Goal: Transaction & Acquisition: Purchase product/service

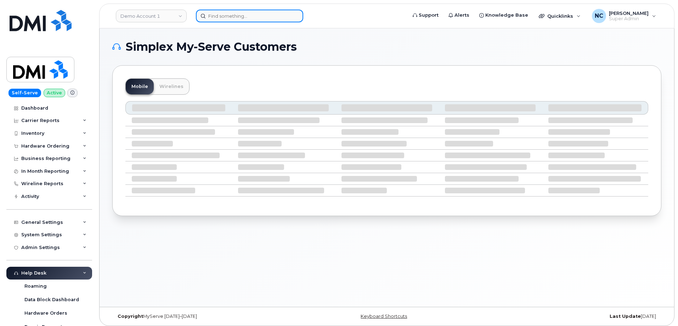
drag, startPoint x: 269, startPoint y: 22, endPoint x: 266, endPoint y: 17, distance: 5.4
click at [269, 22] on input at bounding box center [249, 16] width 107 height 13
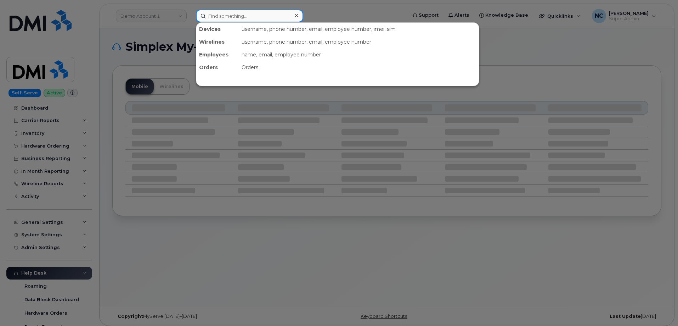
paste input "298644"
type input "298644"
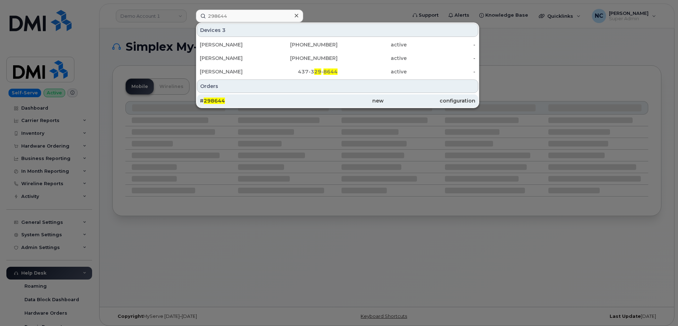
click at [292, 95] on div "# 298644" at bounding box center [338, 100] width 92 height 13
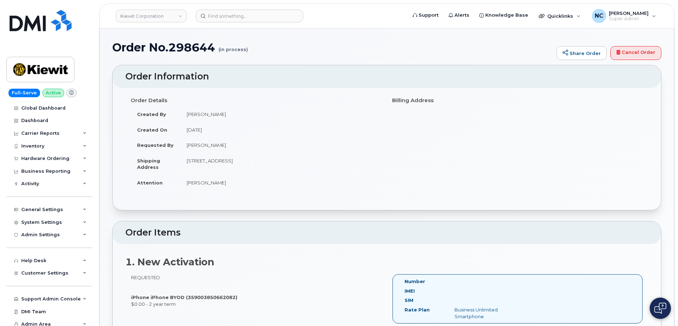
drag, startPoint x: 215, startPoint y: 49, endPoint x: 171, endPoint y: 54, distance: 44.3
click at [171, 54] on div "Order No.298644 (in process) Share Order Cancel Order" at bounding box center [386, 53] width 549 height 24
copy h1
click at [32, 159] on div "Hardware Ordering" at bounding box center [45, 159] width 48 height 6
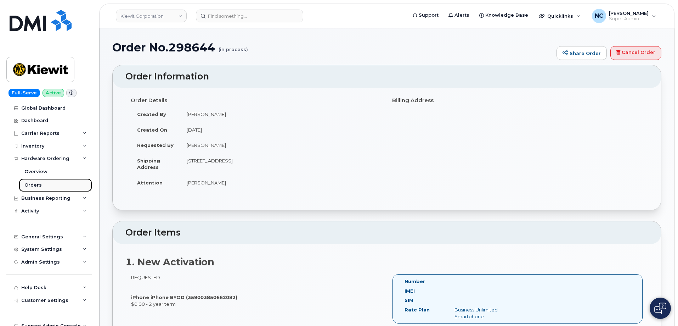
drag, startPoint x: 36, startPoint y: 181, endPoint x: 79, endPoint y: 189, distance: 43.2
click at [36, 181] on link "Orders" at bounding box center [55, 184] width 73 height 13
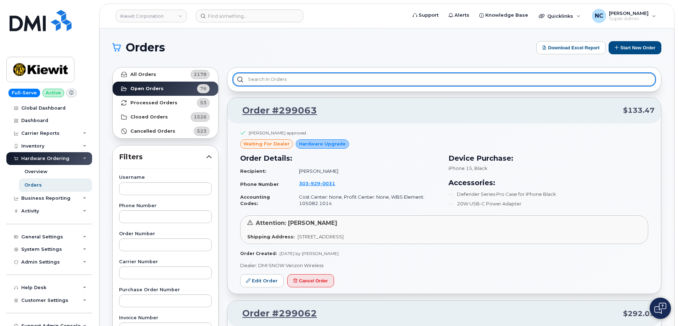
click at [291, 77] on input "text" at bounding box center [444, 79] width 422 height 13
paste input "v"
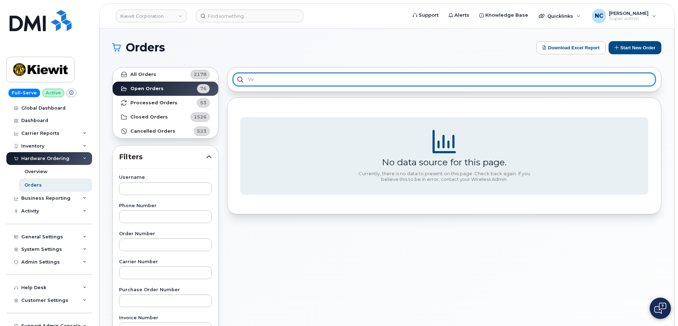
drag, startPoint x: 273, startPoint y: 79, endPoint x: 205, endPoint y: 78, distance: 68.0
click at [223, 80] on div "All Orders 2178 Open Orders 76 Processed Orders 53 Closed Orders 1526 Cancelled…" at bounding box center [387, 312] width 558 height 498
paste input "298644"
type input "298644"
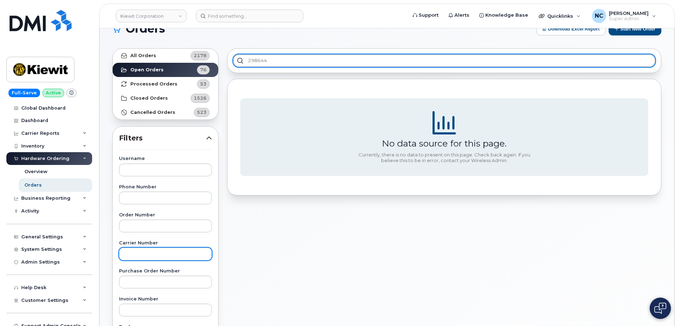
scroll to position [35, 0]
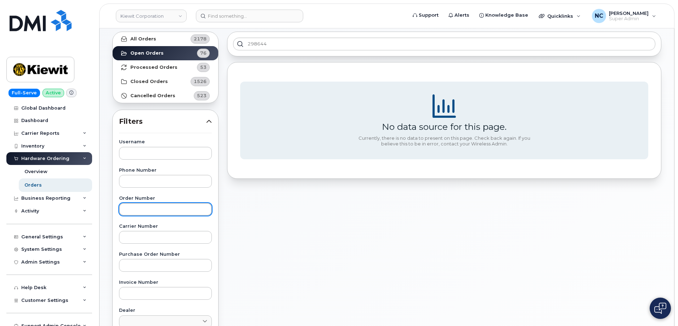
click at [159, 204] on input "text" at bounding box center [165, 209] width 93 height 13
paste input "298644"
type input "298644"
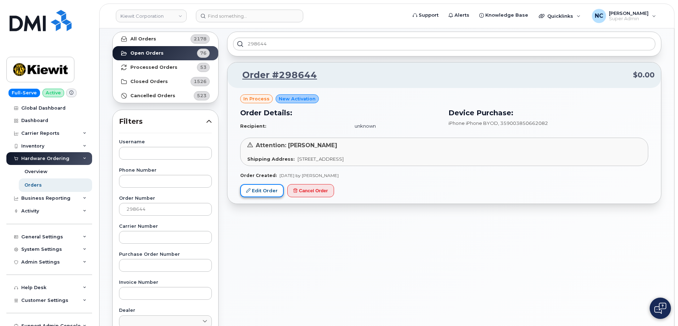
click at [261, 190] on link "Edit Order" at bounding box center [262, 190] width 44 height 13
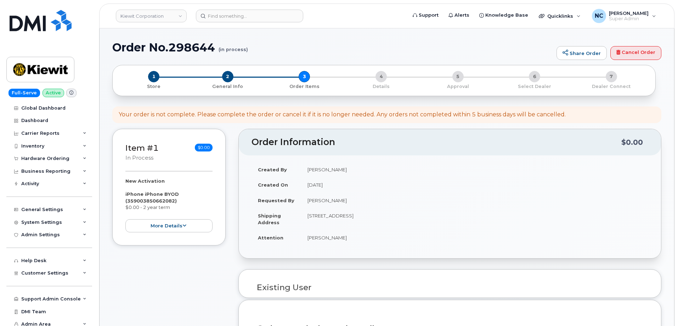
select select
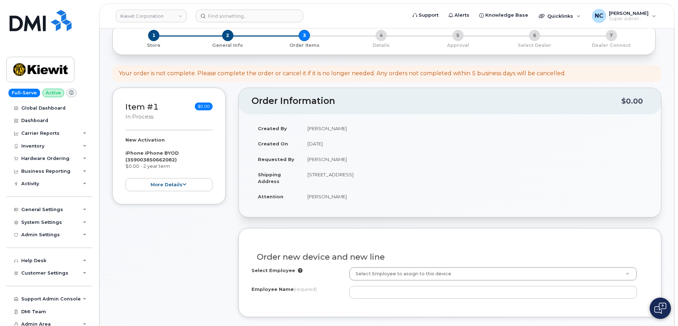
scroll to position [106, 0]
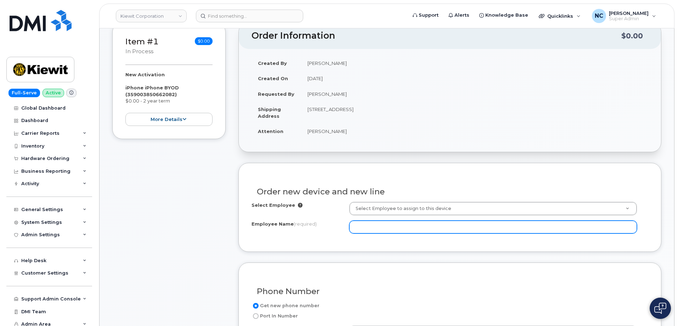
click at [388, 223] on input "Employee Name (required)" at bounding box center [493, 226] width 288 height 13
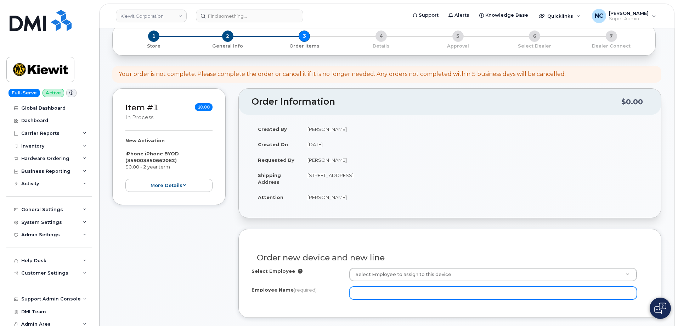
scroll to position [71, 0]
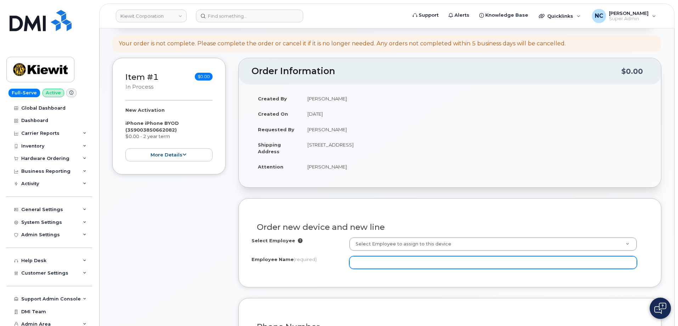
paste input "[PERSON_NAME]"
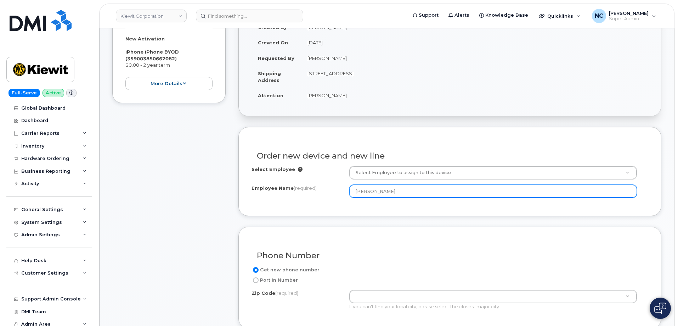
scroll to position [213, 0]
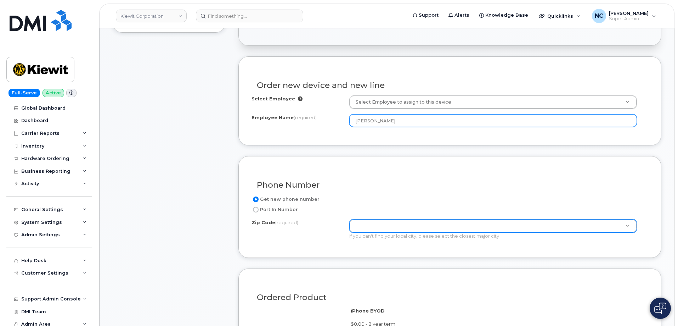
type input "[PERSON_NAME]"
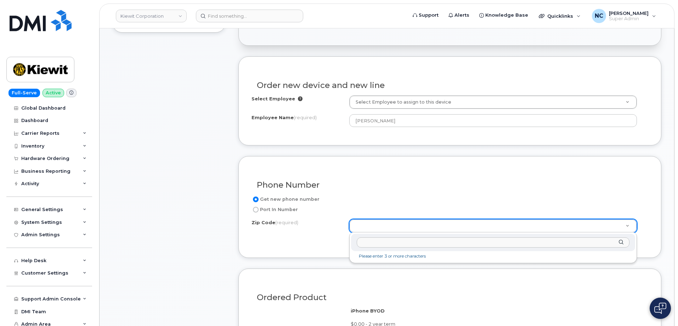
click at [399, 243] on input "Zip Code (required)" at bounding box center [493, 242] width 273 height 10
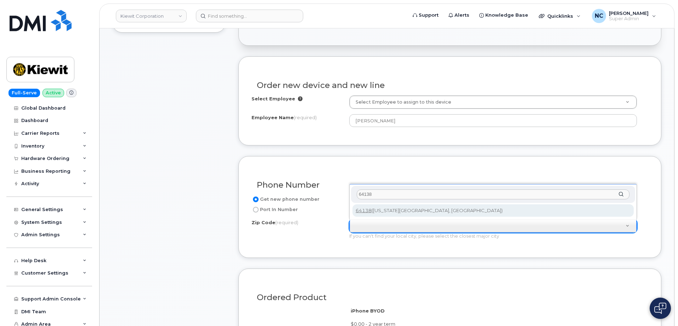
type input "64138"
type input "64138 (Kansas City, MO)"
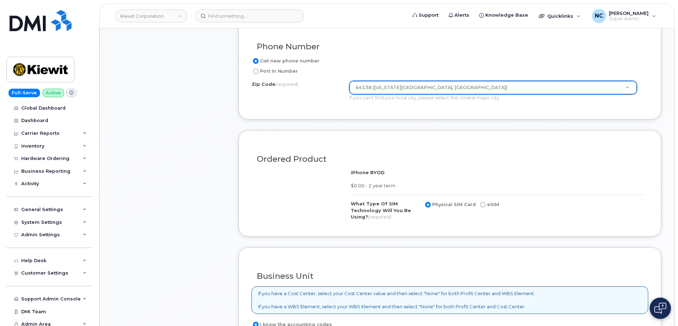
scroll to position [390, 0]
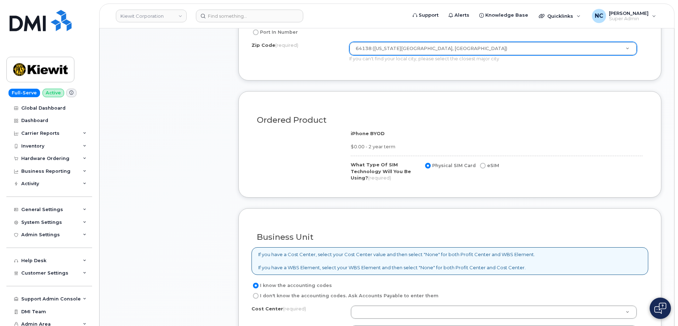
click at [494, 163] on label "eSIM" at bounding box center [489, 165] width 21 height 9
click at [486, 163] on input "eSIM" at bounding box center [483, 166] width 6 height 6
radio input "true"
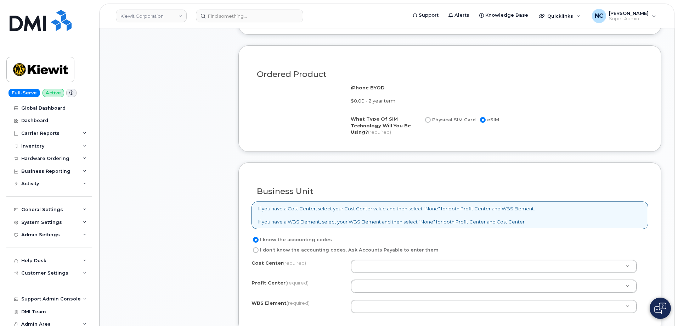
scroll to position [496, 0]
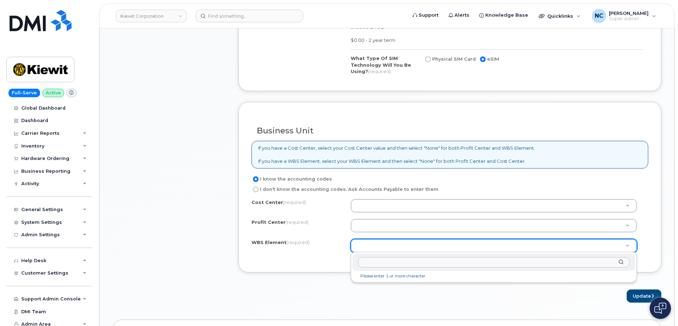
click at [404, 263] on input "text" at bounding box center [493, 262] width 271 height 10
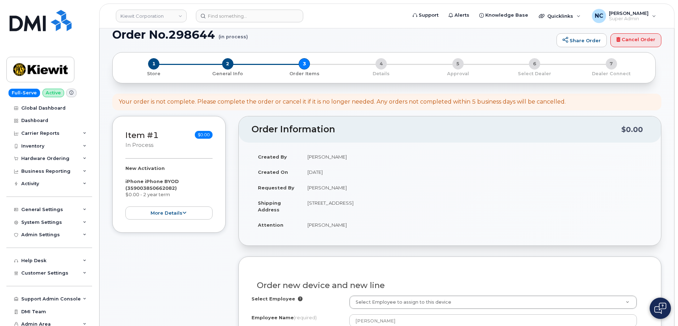
scroll to position [0, 0]
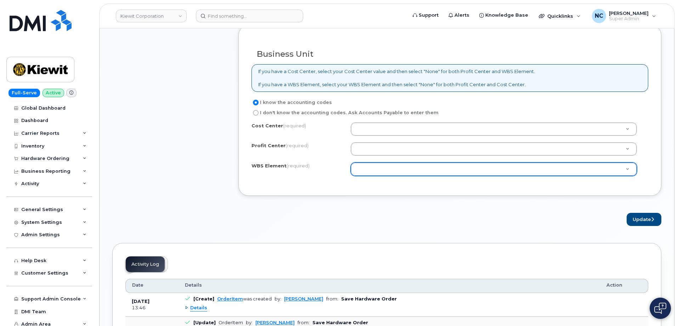
drag, startPoint x: 345, startPoint y: 99, endPoint x: 310, endPoint y: 101, distance: 35.1
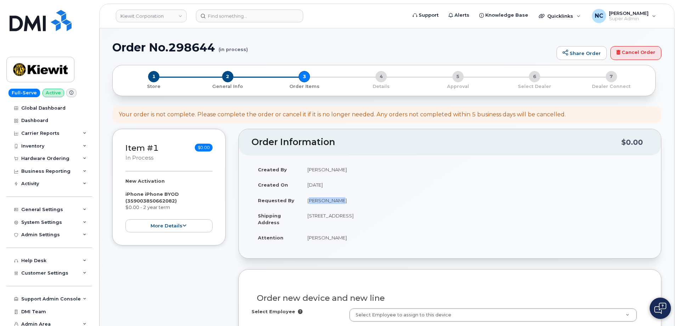
drag, startPoint x: 334, startPoint y: 202, endPoint x: 303, endPoint y: 202, distance: 30.5
click at [303, 202] on td "Kelly Wasko" at bounding box center [474, 200] width 347 height 16
copy td "Kelly Wasko"
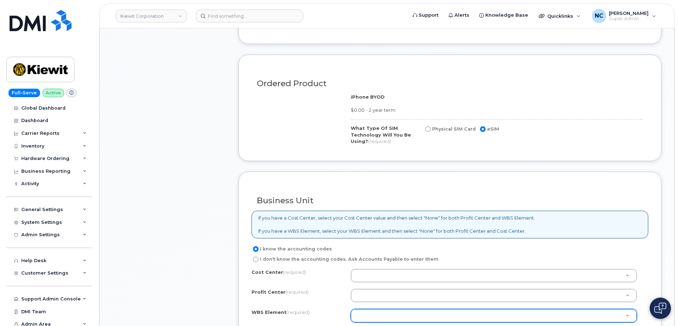
scroll to position [496, 0]
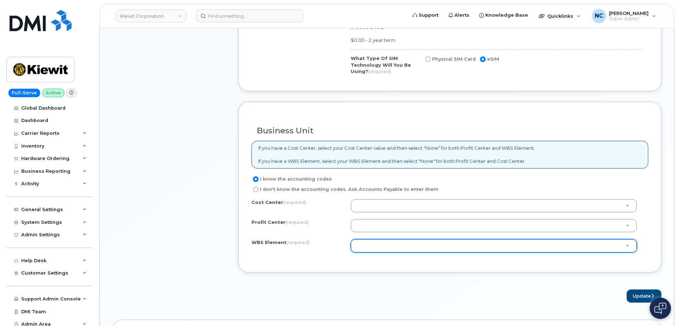
click at [390, 252] on div "Cost Center (required) Unknown Profit Center (required) None - None - None WBS …" at bounding box center [450, 229] width 397 height 60
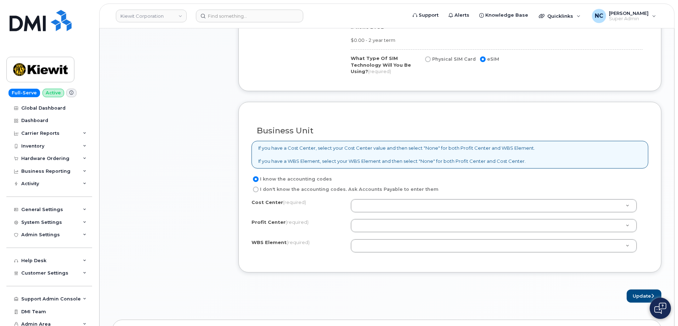
drag, startPoint x: 392, startPoint y: 248, endPoint x: 395, endPoint y: 245, distance: 4.8
paste input "110294.1287"
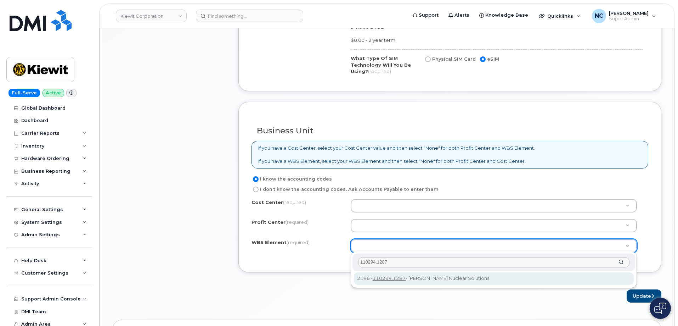
type input "110294.1287"
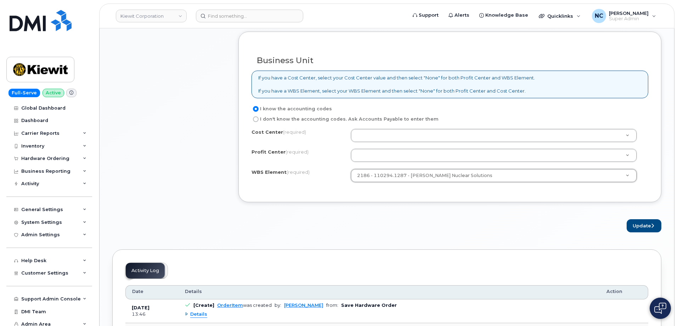
scroll to position [567, 0]
click at [638, 223] on button "Update" at bounding box center [644, 224] width 35 height 13
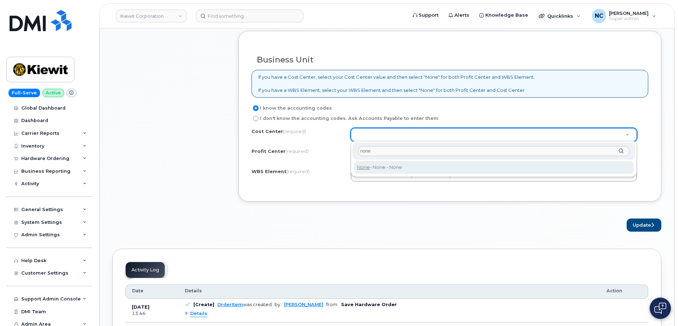
type input "none"
type input "None"
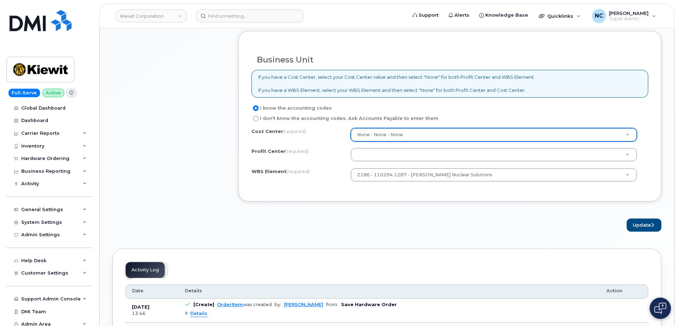
drag, startPoint x: 408, startPoint y: 168, endPoint x: 375, endPoint y: 154, distance: 35.8
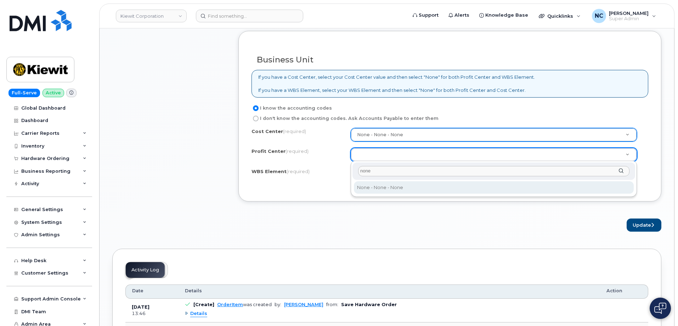
type input "none"
select select "None"
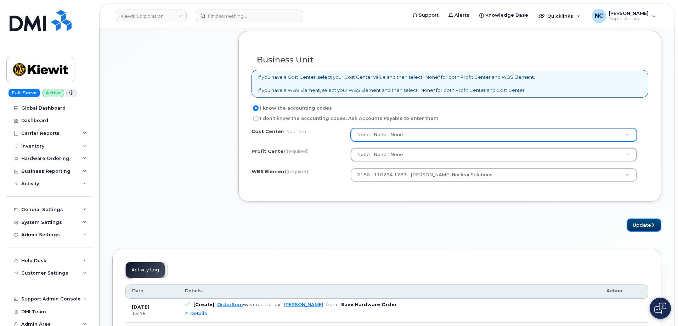
click at [642, 224] on button "Update" at bounding box center [644, 224] width 35 height 13
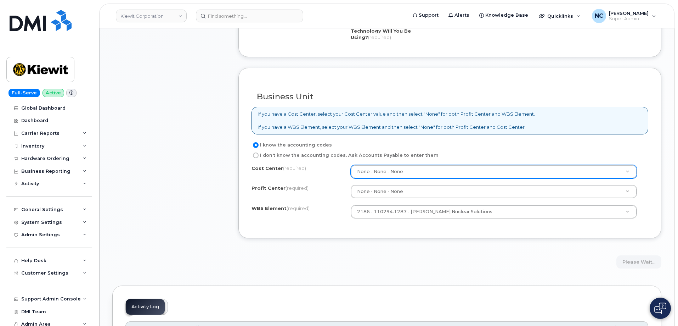
scroll to position [531, 0]
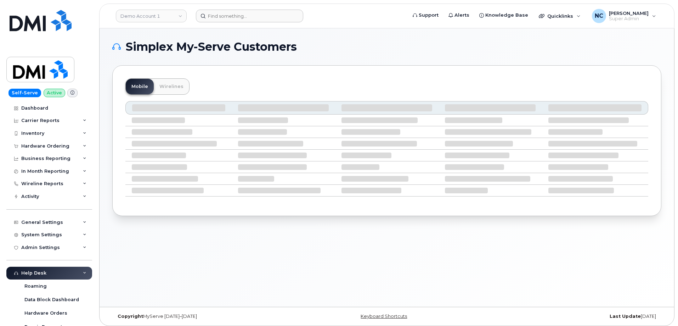
click at [254, 22] on header "Demo Account 1 Support Alerts Knowledge Base Quicklinks Suspend / Cancel Device…" at bounding box center [386, 16] width 575 height 25
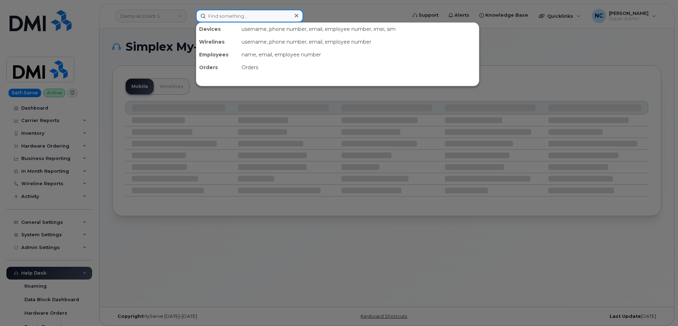
click at [253, 21] on input at bounding box center [249, 16] width 107 height 13
paste input "[PERSON_NAME]"
type input "[PERSON_NAME]"
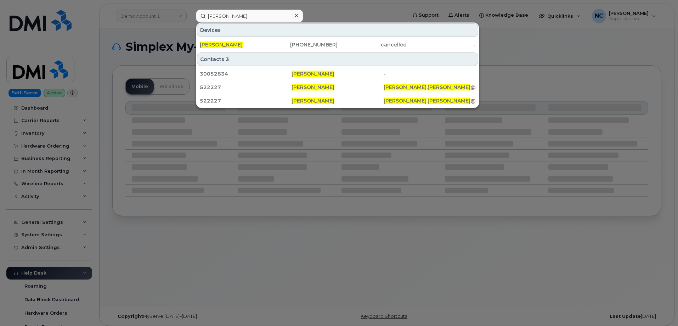
click at [240, 51] on div "KELLY WASKO 303-906-4978 cancelled -" at bounding box center [337, 45] width 283 height 14
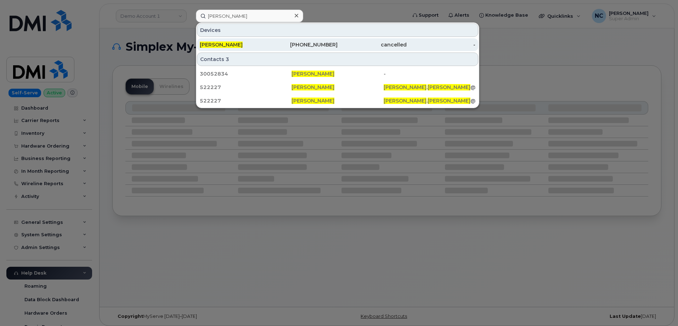
click at [241, 43] on div "KELLY WASKO" at bounding box center [234, 44] width 69 height 7
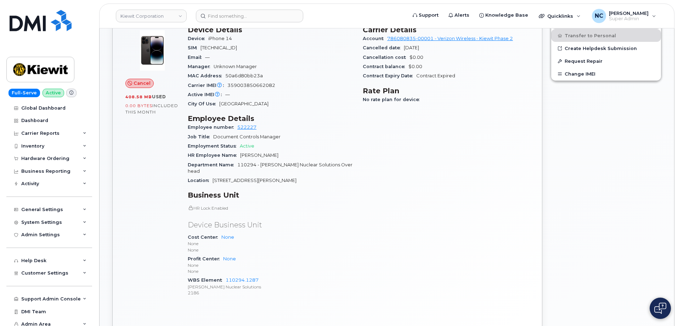
scroll to position [213, 0]
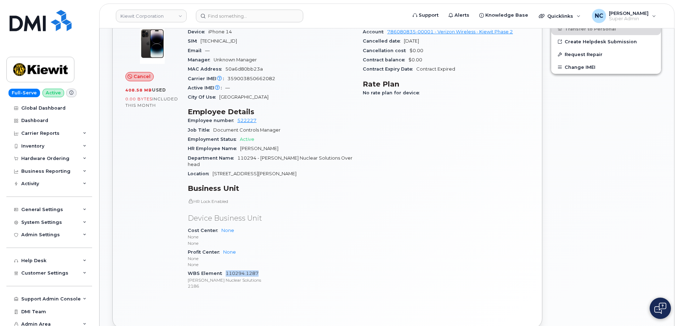
drag, startPoint x: 266, startPoint y: 265, endPoint x: 226, endPoint y: 269, distance: 40.2
click at [226, 269] on div "WBS Element 110294.1287 [PERSON_NAME] Nuclear Solutions 2186" at bounding box center [271, 280] width 167 height 22
copy link "110294.1287"
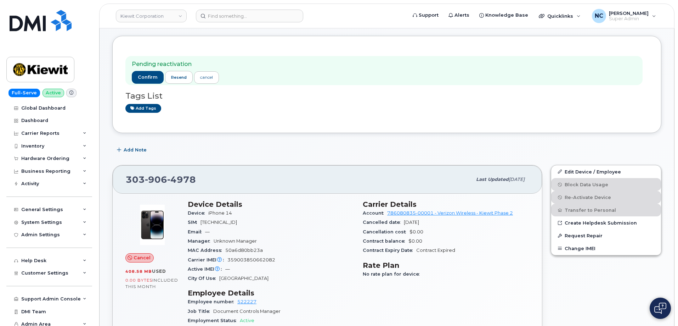
scroll to position [0, 0]
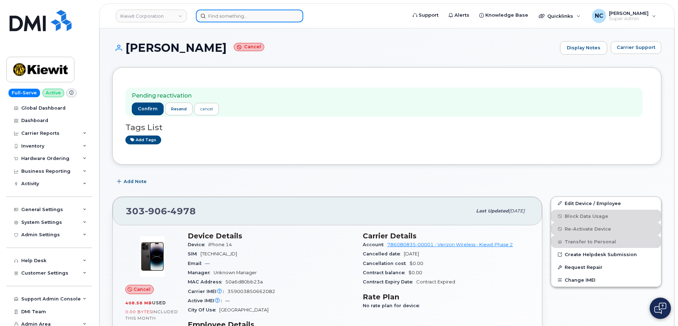
click at [276, 21] on input at bounding box center [249, 16] width 107 height 13
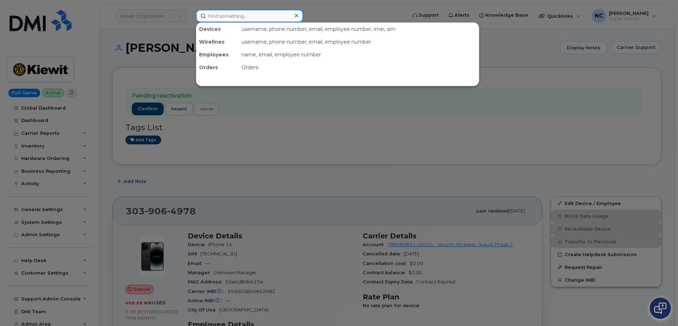
paste input "[PHONE_NUMBER]"
type input "[PHONE_NUMBER]"
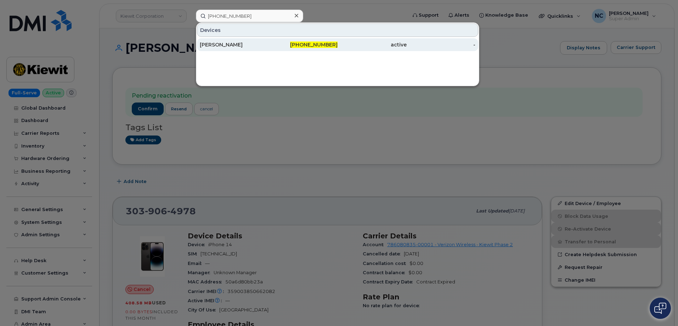
click at [240, 41] on div "[PERSON_NAME]" at bounding box center [234, 44] width 69 height 7
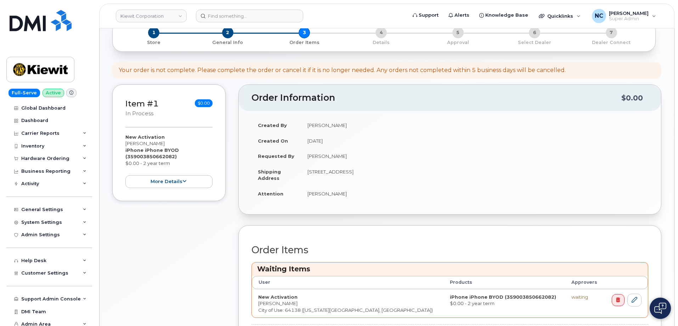
scroll to position [213, 0]
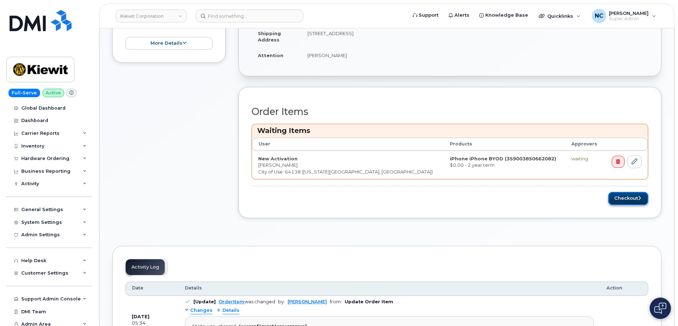
drag, startPoint x: 636, startPoint y: 201, endPoint x: 615, endPoint y: 203, distance: 21.7
click at [636, 201] on button "Checkout" at bounding box center [628, 198] width 40 height 13
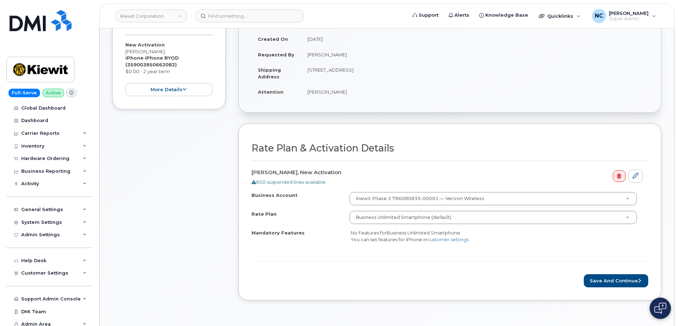
scroll to position [213, 0]
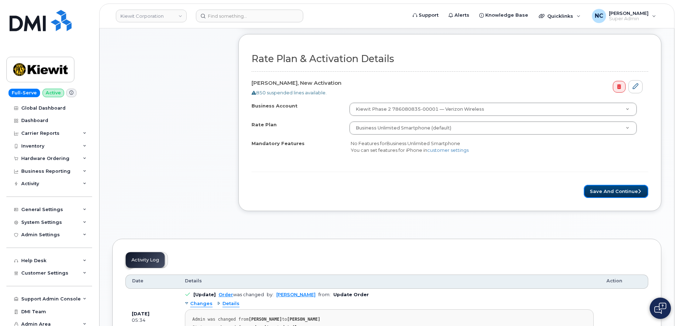
click at [638, 189] on icon "submit" at bounding box center [639, 191] width 3 height 5
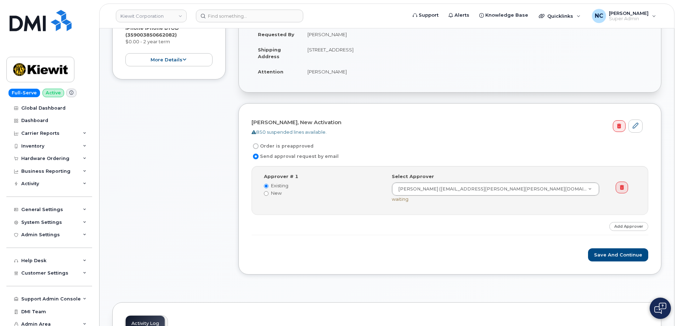
scroll to position [142, 0]
click at [283, 145] on label "Order is preapproved" at bounding box center [283, 148] width 62 height 9
click at [259, 145] on input "Order is preapproved" at bounding box center [256, 148] width 6 height 6
radio input "true"
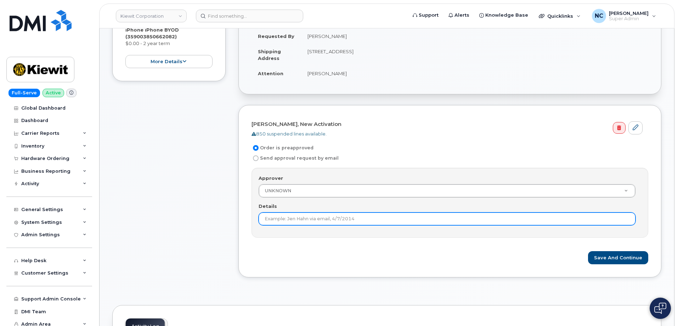
click at [296, 218] on input "Details" at bounding box center [447, 218] width 377 height 13
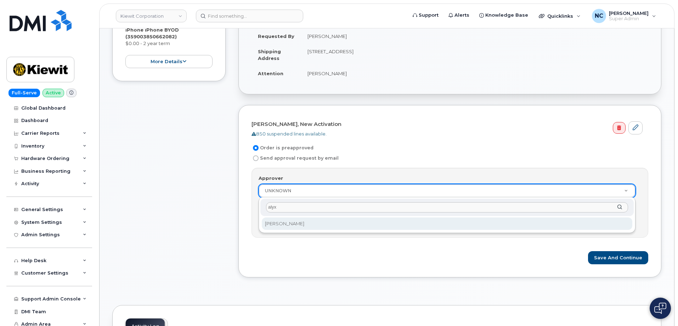
type input "alyx"
select select "2160586"
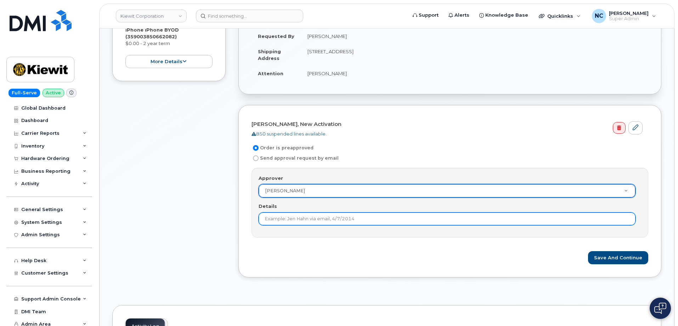
click at [327, 220] on input "Details" at bounding box center [447, 218] width 377 height 13
click at [297, 219] on input "Details" at bounding box center [447, 218] width 377 height 13
paste input "CS0784127"
type input "Via email: CS0784127, 8/19/2025"
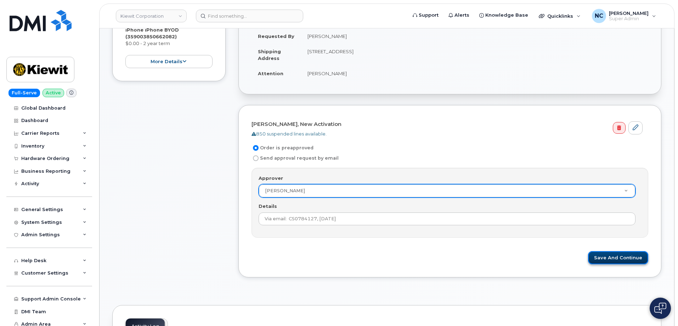
click at [604, 255] on button "Save and Continue" at bounding box center [618, 257] width 60 height 13
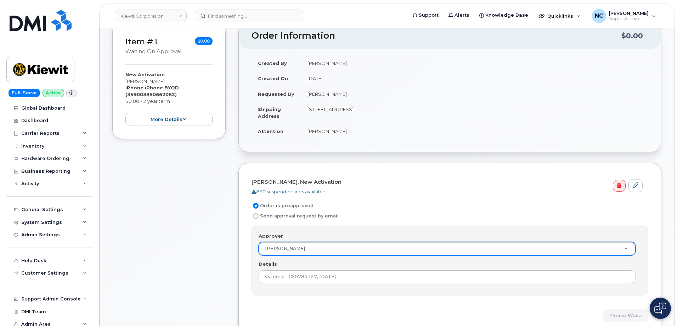
scroll to position [0, 0]
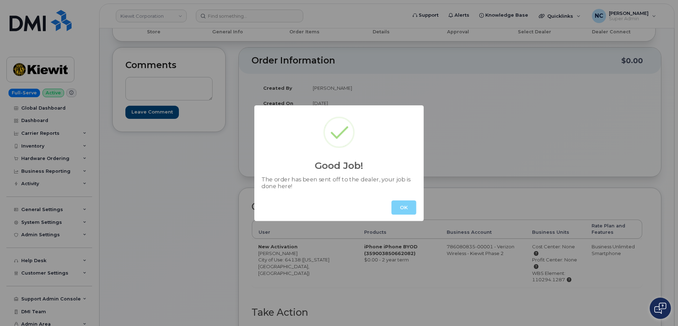
scroll to position [71, 0]
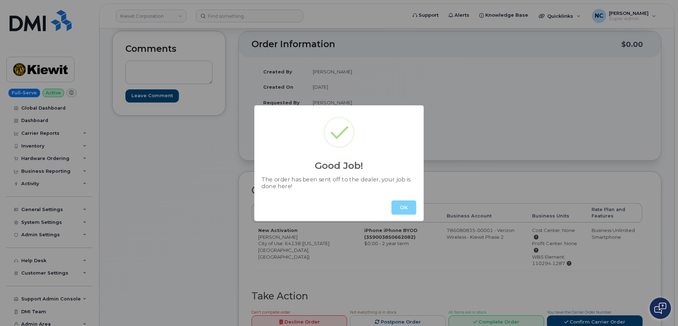
click at [402, 202] on button "OK" at bounding box center [404, 207] width 25 height 14
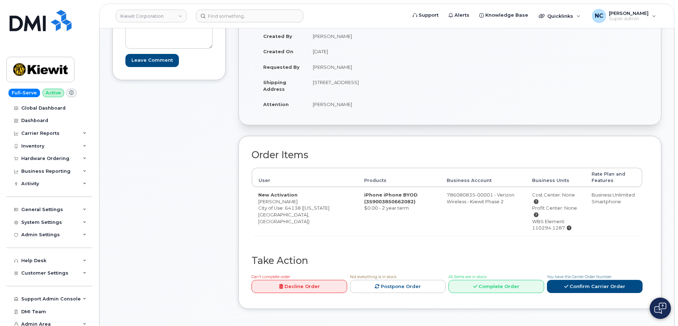
scroll to position [0, 0]
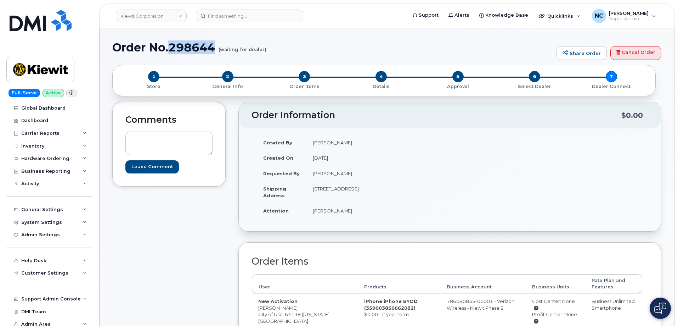
drag, startPoint x: 220, startPoint y: 48, endPoint x: 170, endPoint y: 49, distance: 49.3
click at [170, 49] on h1 "Order No.298644 (waiting for dealer)" at bounding box center [332, 47] width 441 height 12
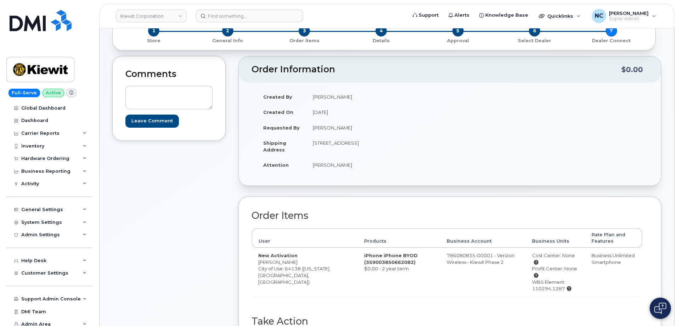
scroll to position [35, 0]
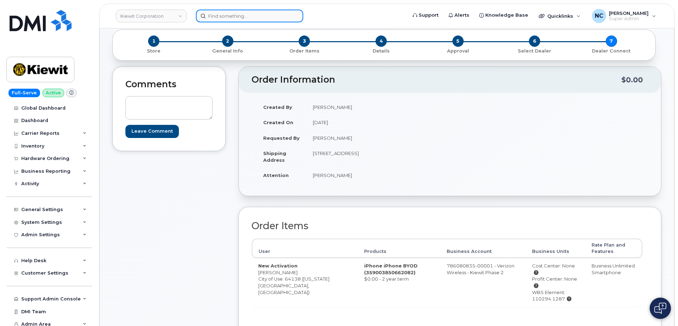
click at [261, 14] on input at bounding box center [249, 16] width 107 height 13
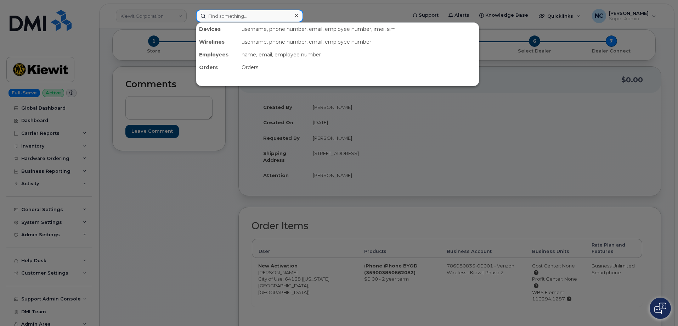
paste input "816-946-9873"
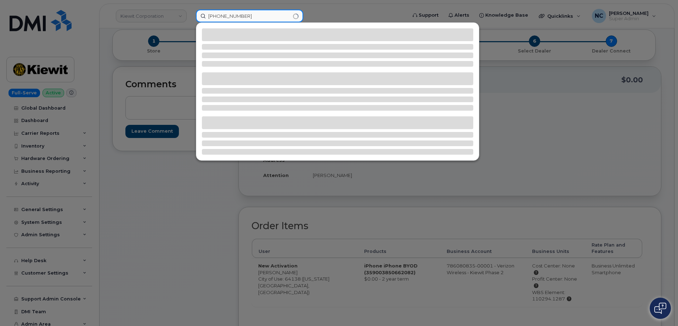
type input "816-946-9873"
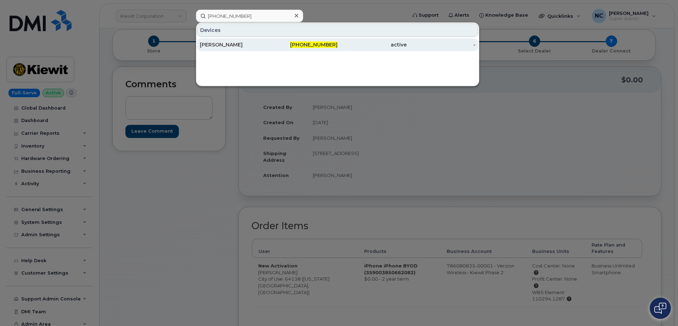
click at [248, 47] on div "Alvin Andrus" at bounding box center [234, 44] width 69 height 7
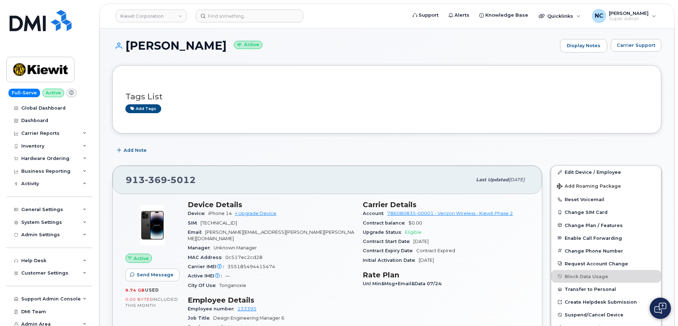
scroll to position [35, 0]
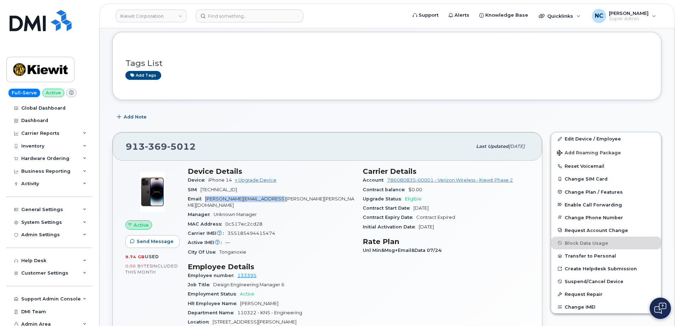
drag, startPoint x: 290, startPoint y: 198, endPoint x: 207, endPoint y: 198, distance: 82.6
click at [207, 198] on div "Email ROBIN.OCALLAGHAN@KIEWIT.COM" at bounding box center [271, 202] width 167 height 16
copy span "ROBIN.OCALLAGHAN@KIEWIT.COM"
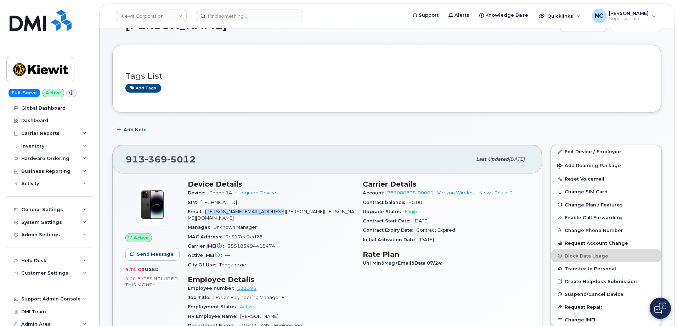
scroll to position [0, 0]
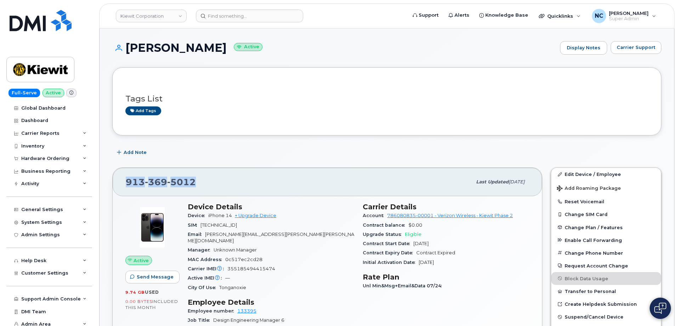
drag, startPoint x: 200, startPoint y: 179, endPoint x: 123, endPoint y: 190, distance: 77.4
click at [123, 190] on div "913 369 5012 Last updated Jul 31, 2025" at bounding box center [327, 182] width 429 height 28
copy span "913 369 5012"
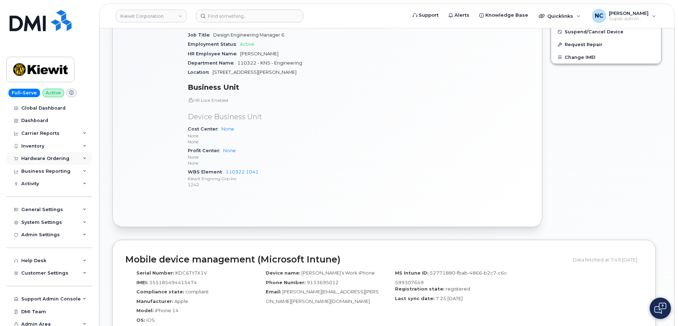
click at [55, 160] on div "Hardware Ordering" at bounding box center [45, 159] width 48 height 6
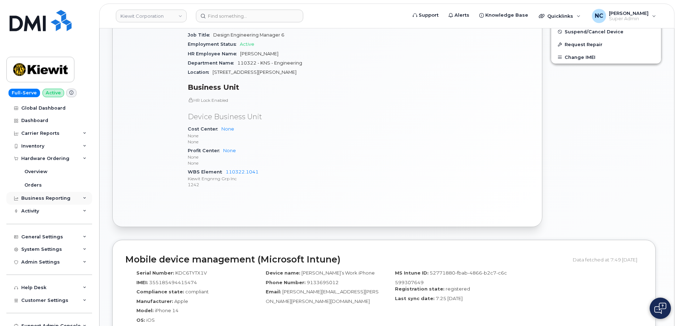
click at [30, 194] on div "Business Reporting" at bounding box center [49, 198] width 86 height 13
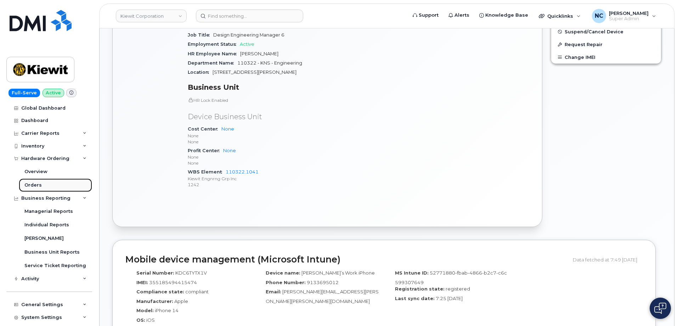
click at [37, 186] on div "Orders" at bounding box center [32, 185] width 17 height 6
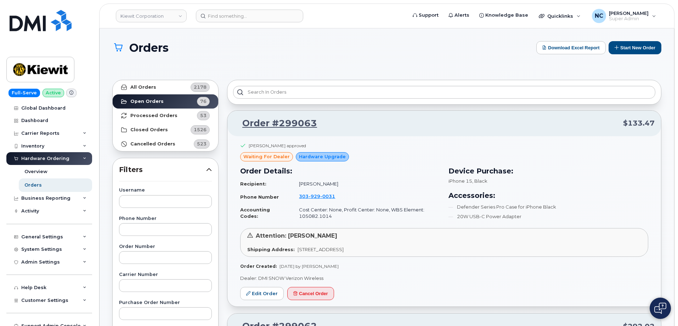
drag, startPoint x: 658, startPoint y: 49, endPoint x: 515, endPoint y: 81, distance: 146.3
click at [658, 49] on button "Start New Order" at bounding box center [635, 47] width 53 height 13
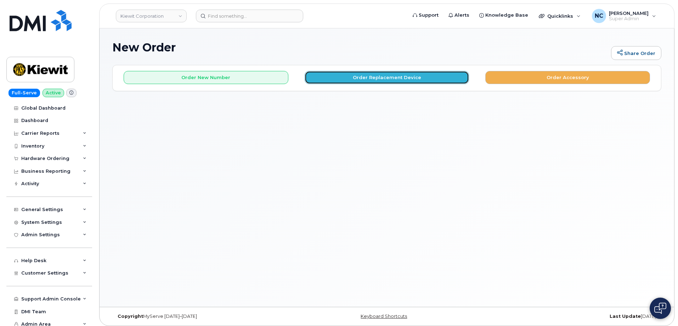
click at [370, 74] on button "Order Replacement Device" at bounding box center [387, 77] width 165 height 13
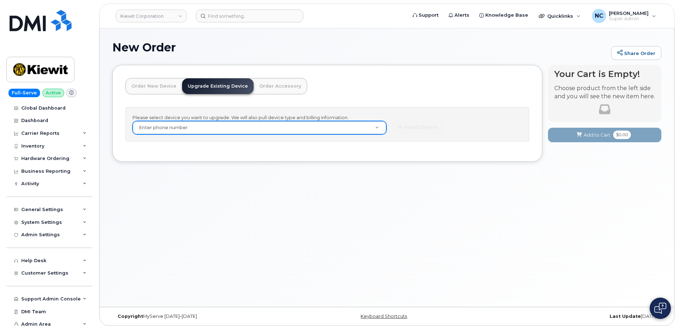
paste input "9133695012"
type input "9133695012"
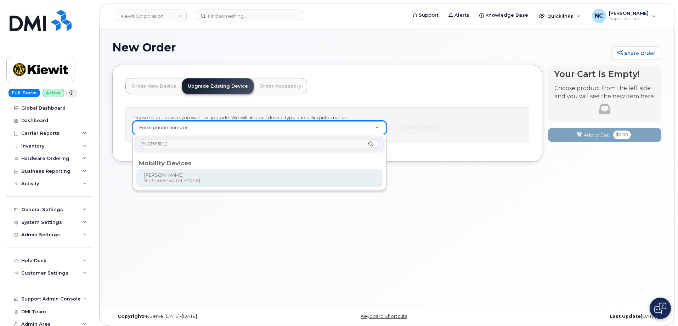
type input "9133695012"
type input "1173982"
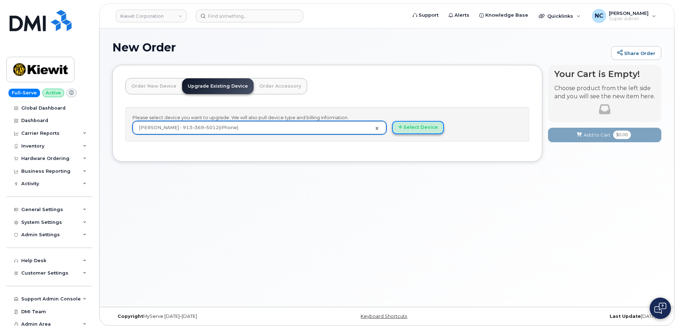
click at [435, 124] on button "Select Device" at bounding box center [418, 127] width 52 height 13
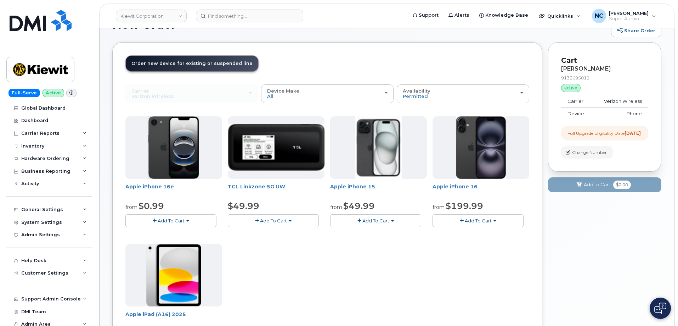
scroll to position [35, 0]
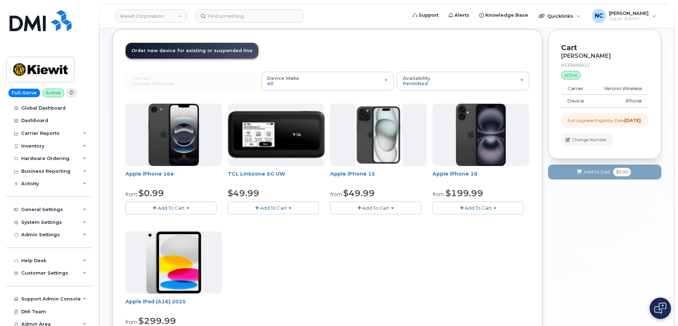
click at [381, 208] on span "Add To Cart" at bounding box center [375, 208] width 27 height 6
click at [372, 222] on link "$49.99 - 2 Year Upgrade (128GB)" at bounding box center [378, 220] width 92 height 9
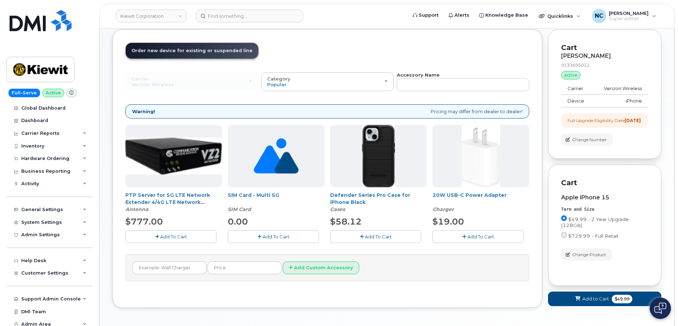
click at [400, 240] on button "Add To Cart" at bounding box center [375, 236] width 91 height 12
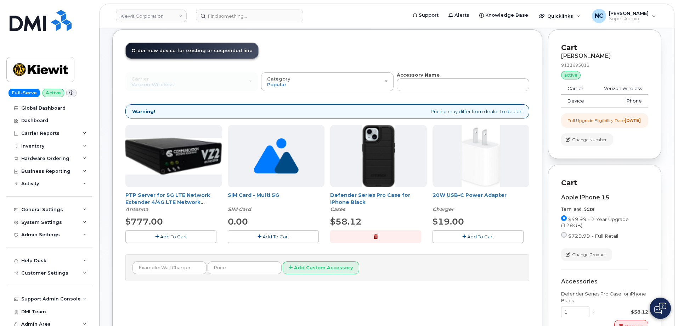
click at [457, 232] on button "Add To Cart" at bounding box center [478, 236] width 91 height 12
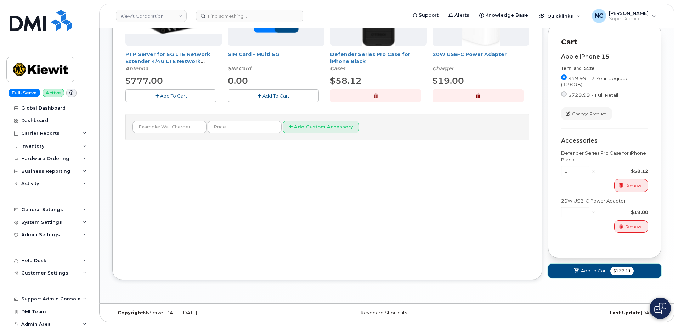
click at [578, 273] on icon at bounding box center [576, 270] width 5 height 5
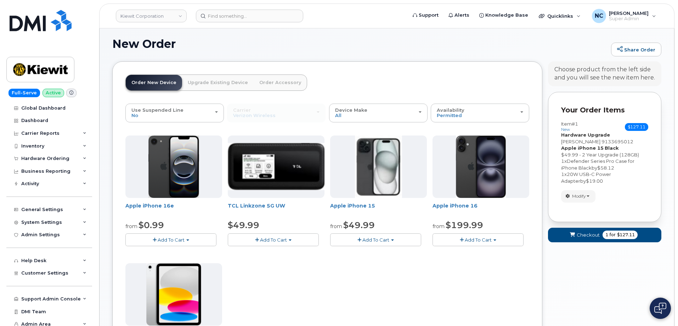
scroll to position [196, 0]
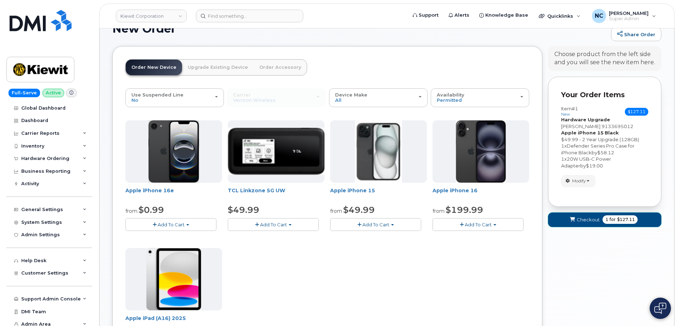
click at [617, 220] on span "$127.11" at bounding box center [626, 219] width 18 height 6
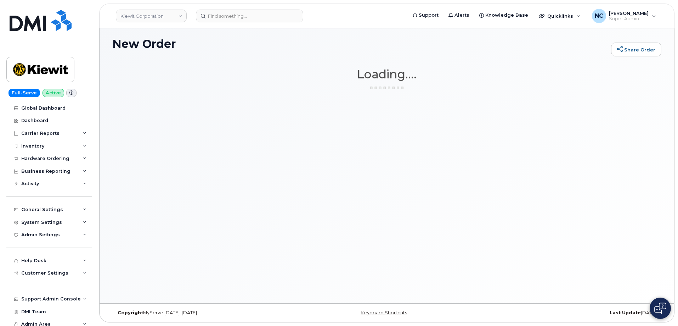
scroll to position [4, 0]
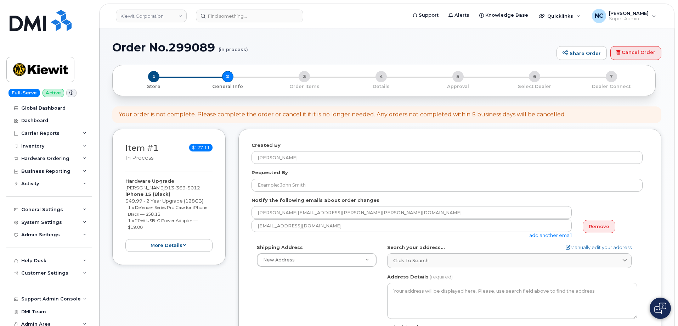
select select
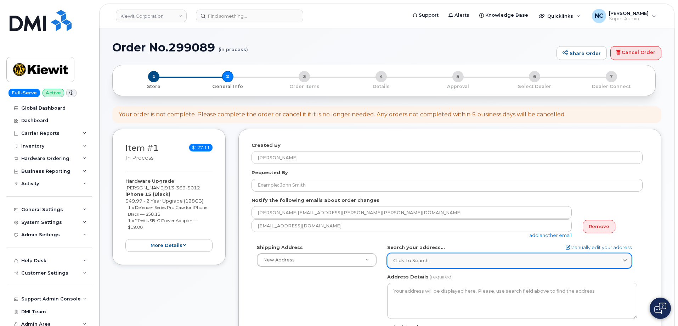
click at [415, 263] on span "Click to search" at bounding box center [410, 260] width 35 height 7
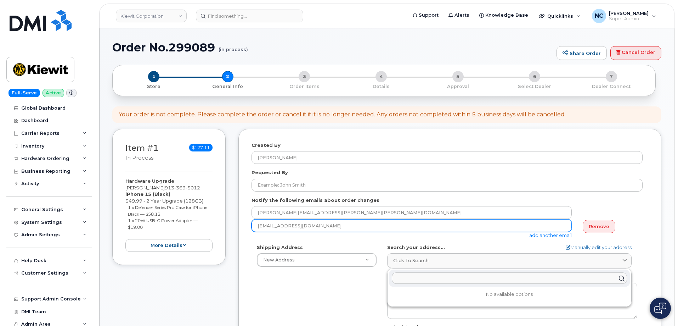
paste input "[STREET_ADDRESS][PERSON_NAME]"
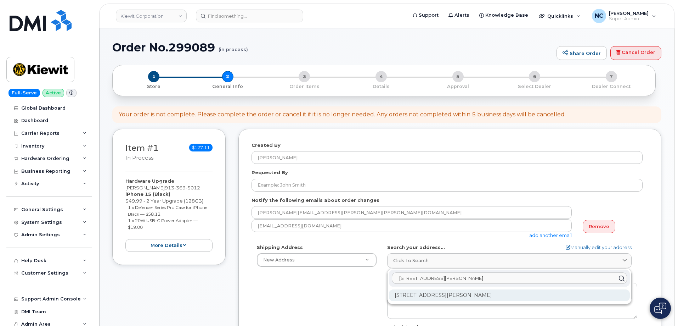
type input "[STREET_ADDRESS][PERSON_NAME]"
click at [447, 293] on div "[STREET_ADDRESS][PERSON_NAME]" at bounding box center [509, 295] width 241 height 12
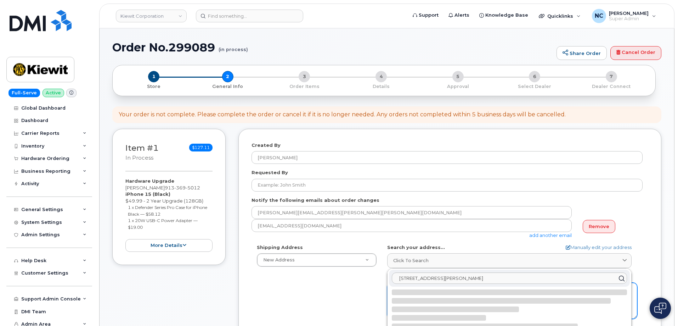
select select
type textarea "[STREET_ADDRESS][PERSON_NAME]"
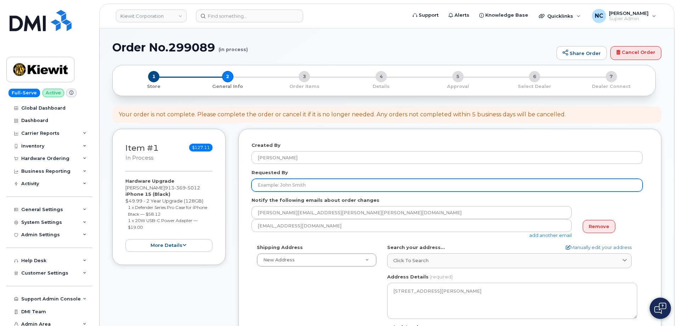
click at [298, 184] on input "Requested By" at bounding box center [447, 185] width 391 height 13
paste input "[PERSON_NAME]"
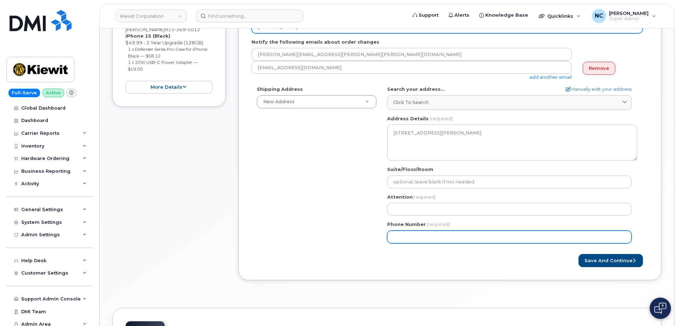
scroll to position [177, 0]
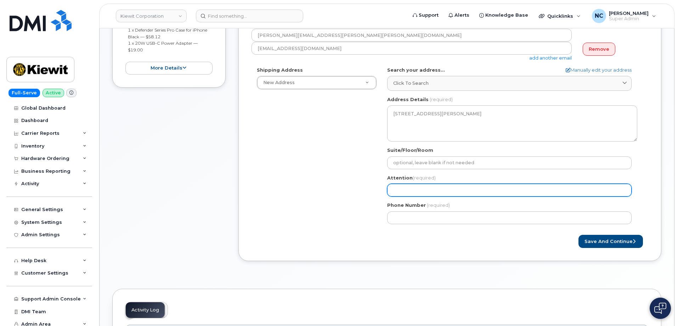
type input "[PERSON_NAME]"
click at [409, 191] on input "Attention (required)" at bounding box center [509, 190] width 244 height 13
paste input "[PERSON_NAME]"
select select
type input "[PERSON_NAME]"
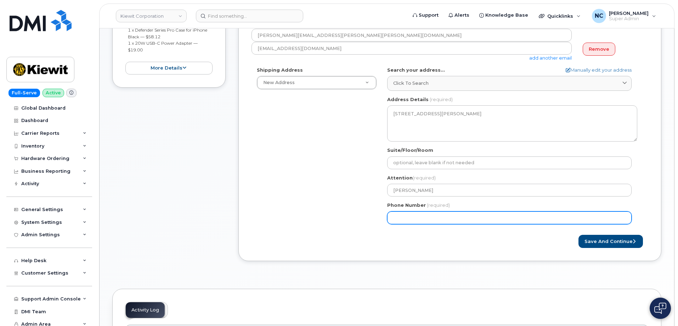
click at [404, 214] on input "Phone Number" at bounding box center [509, 217] width 244 height 13
paste input "9133695012"
click at [404, 219] on input "Phone Number" at bounding box center [509, 217] width 244 height 13
click at [416, 217] on input "Phone Number" at bounding box center [509, 217] width 244 height 13
select select
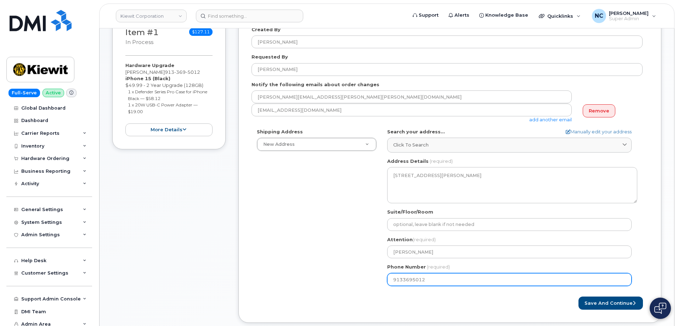
scroll to position [142, 0]
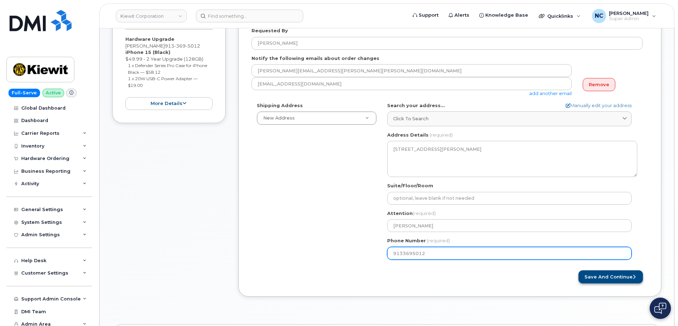
type input "9133695012"
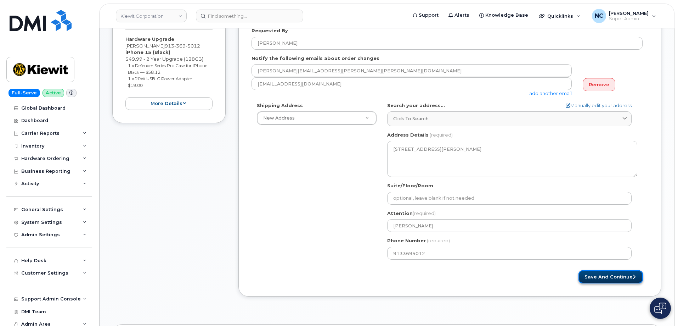
click at [609, 277] on button "Save and Continue" at bounding box center [611, 276] width 64 height 13
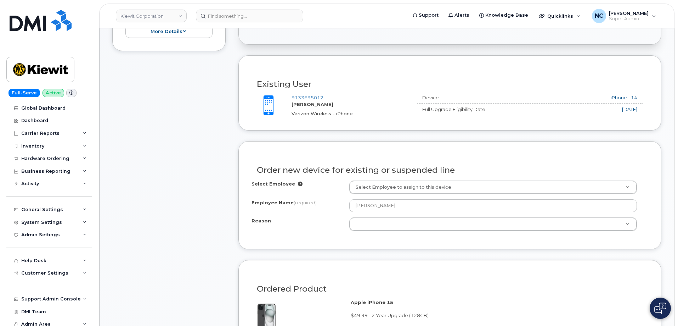
scroll to position [248, 0]
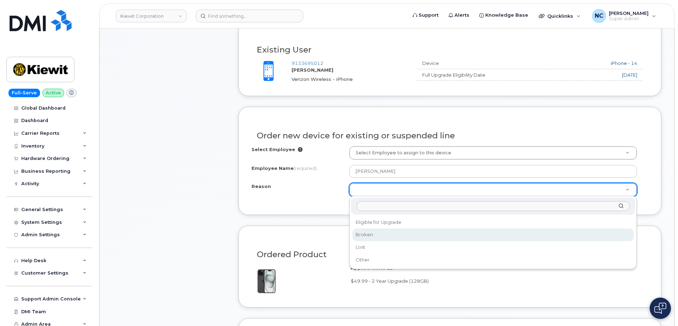
select select "broken"
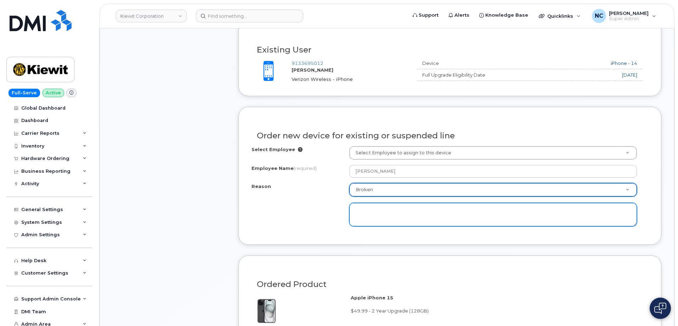
click at [373, 215] on textarea at bounding box center [493, 214] width 288 height 23
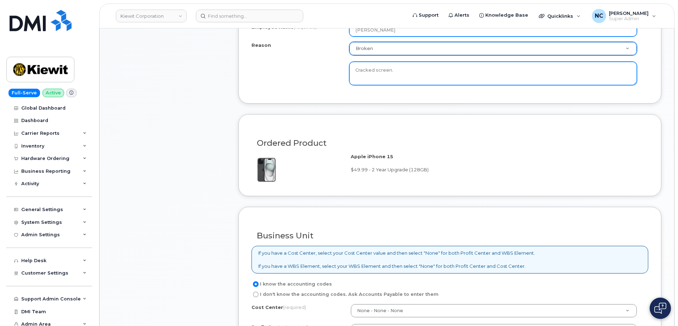
scroll to position [461, 0]
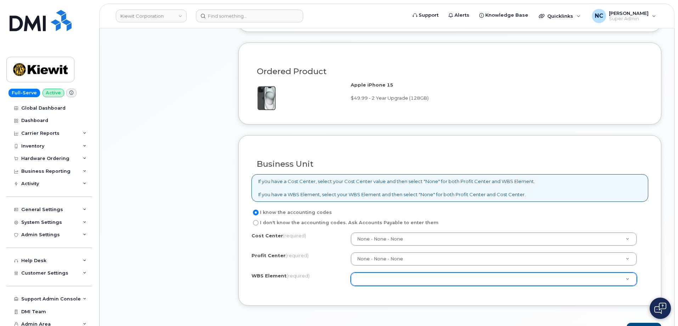
type textarea "Cracked screen."
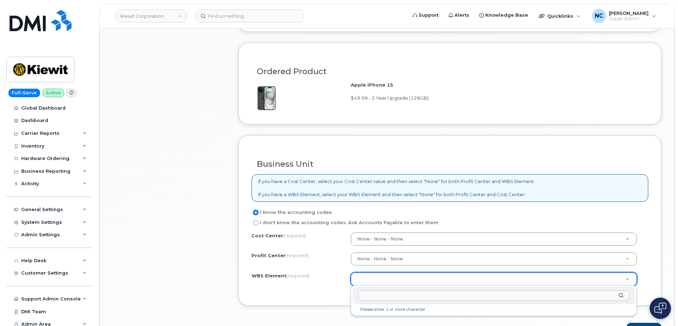
paste input "110322.1041"
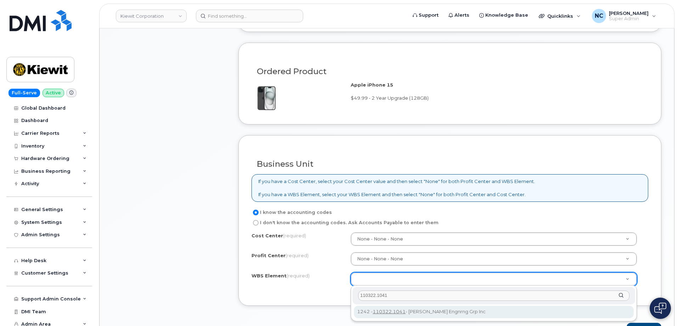
scroll to position [496, 0]
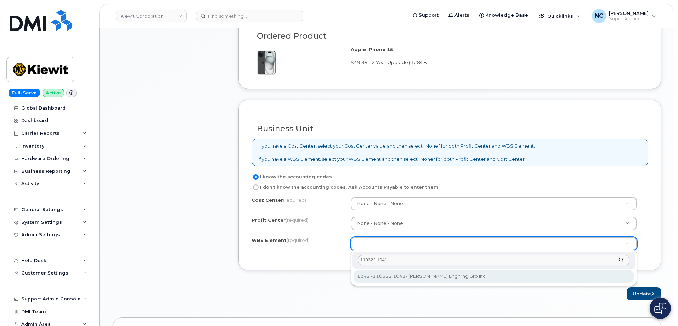
type input "110322.1041"
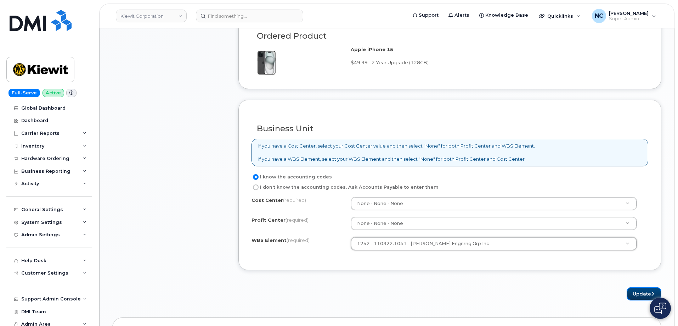
click at [642, 295] on button "Update" at bounding box center [644, 293] width 35 height 13
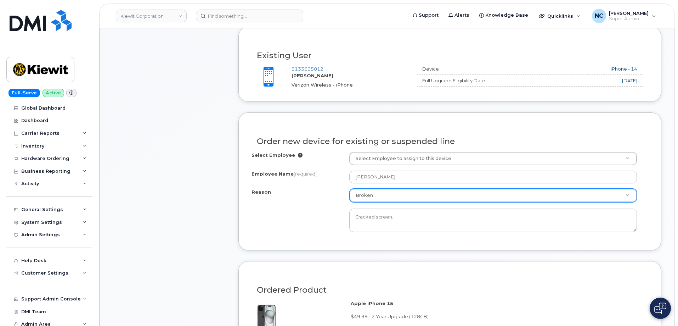
scroll to position [319, 0]
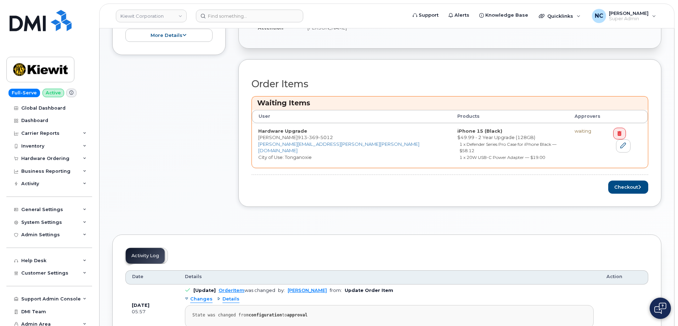
scroll to position [354, 0]
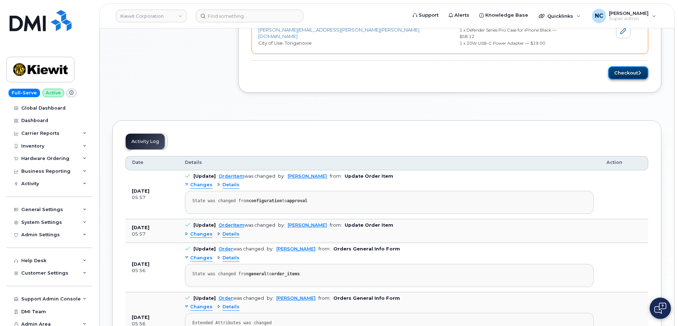
click at [629, 66] on button "Checkout" at bounding box center [628, 72] width 40 height 13
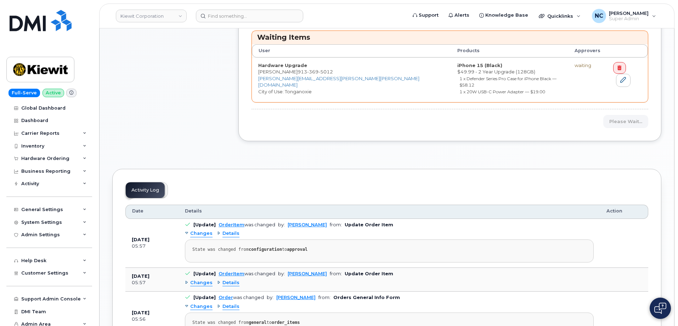
scroll to position [213, 0]
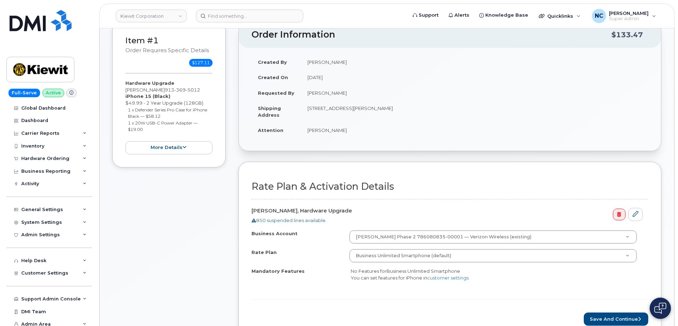
scroll to position [213, 0]
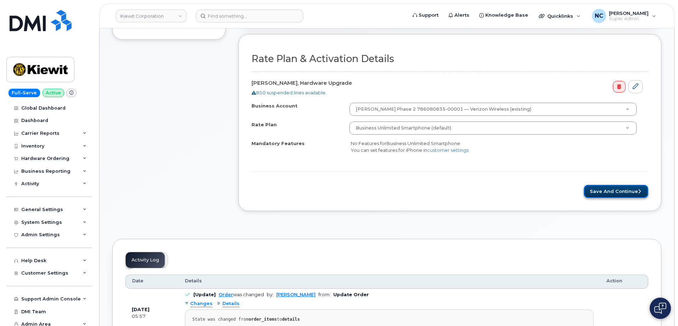
click at [612, 196] on button "Save and Continue" at bounding box center [616, 191] width 64 height 13
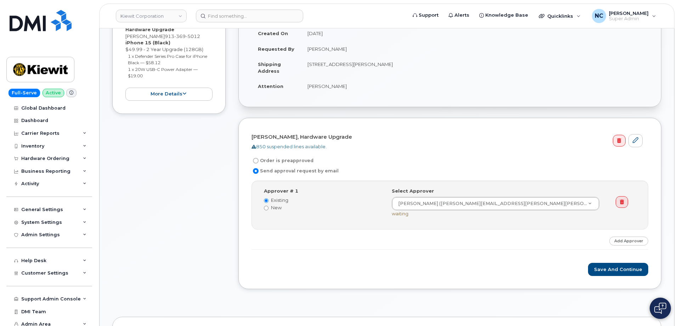
scroll to position [142, 0]
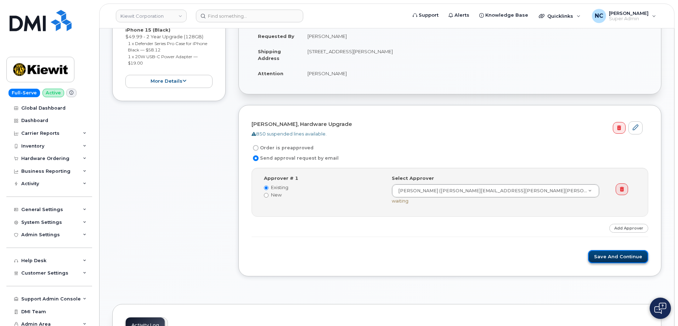
click at [614, 253] on button "Save and Continue" at bounding box center [618, 256] width 60 height 13
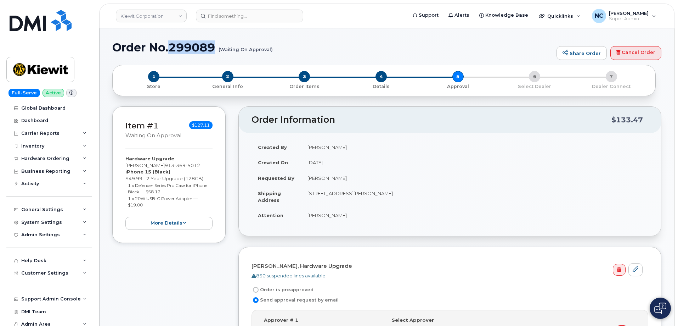
drag, startPoint x: 217, startPoint y: 43, endPoint x: 171, endPoint y: 48, distance: 46.0
click at [171, 48] on h1 "Order No.299089 (Waiting On Approval)" at bounding box center [332, 47] width 441 height 12
copy h1 "299089"
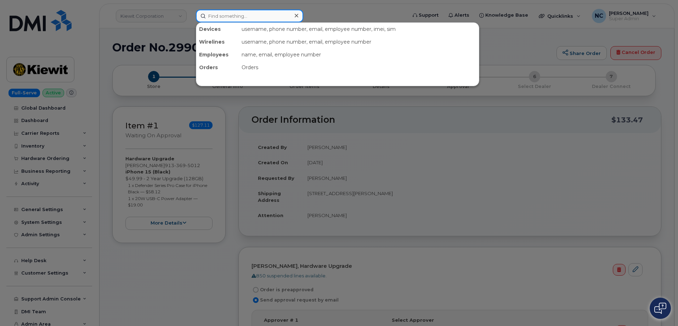
click at [224, 16] on input at bounding box center [249, 16] width 107 height 13
paste input "EU Name: Robin O'Callaghan Email Address: ROBIN.OCALLAGHAN@KIEWIT.COM Device: A…"
type input "EU Name: Robin O'Callaghan Email Address: ROBIN.OCALLAGHAN@KIEWIT.COM Device: A…"
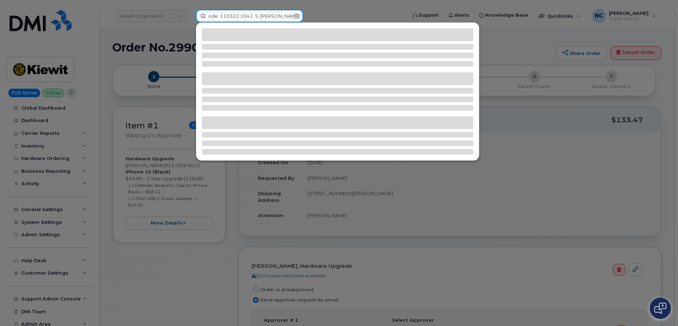
click at [298, 15] on input "EU Name: Robin O'Callaghan Email Address: ROBIN.OCALLAGHAN@KIEWIT.COM Device: A…" at bounding box center [249, 16] width 107 height 13
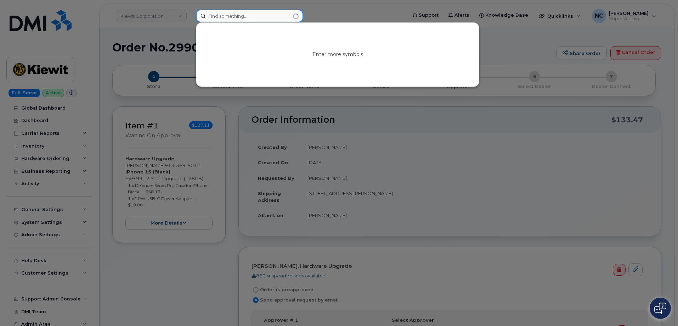
click at [246, 12] on input at bounding box center [249, 16] width 107 height 13
paste input "913-369-5012"
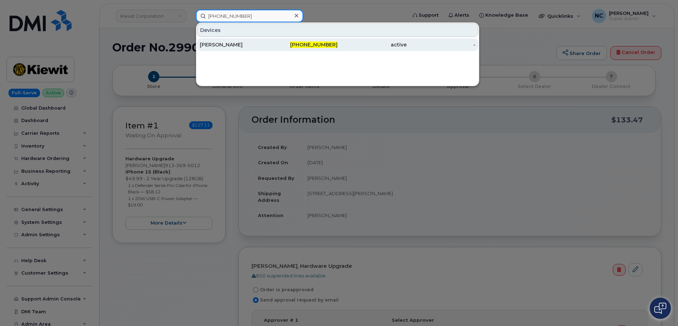
type input "913-369-5012"
click at [237, 43] on div "ROBIN O'CALLAGHAN" at bounding box center [234, 44] width 69 height 7
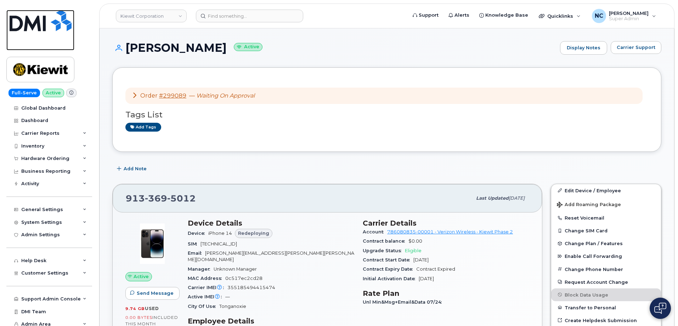
click at [45, 16] on img at bounding box center [41, 20] width 62 height 21
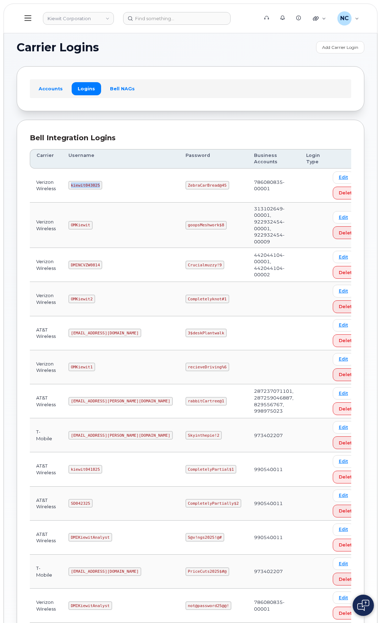
drag, startPoint x: 100, startPoint y: 184, endPoint x: 68, endPoint y: 169, distance: 35.3
click at [67, 187] on td "kiewit043025" at bounding box center [120, 186] width 117 height 34
copy code "kiewit043025"
drag, startPoint x: 196, startPoint y: 184, endPoint x: 158, endPoint y: 157, distance: 46.8
click at [179, 183] on td "ZebraCarBread@45" at bounding box center [213, 186] width 68 height 34
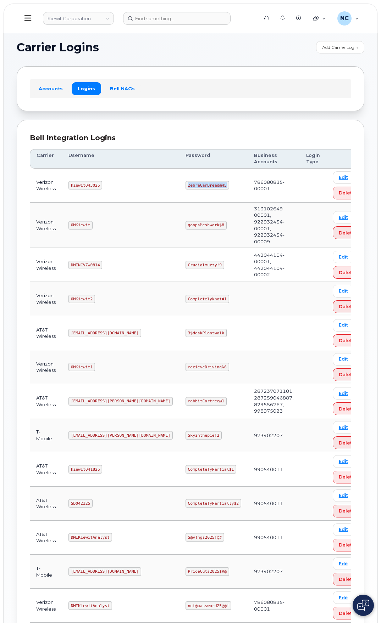
copy code "ZebraCarBread@45"
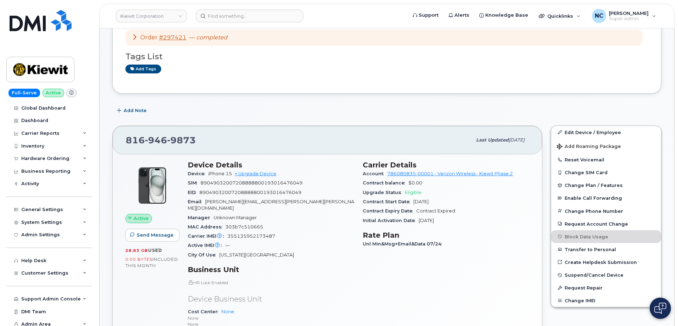
scroll to position [71, 0]
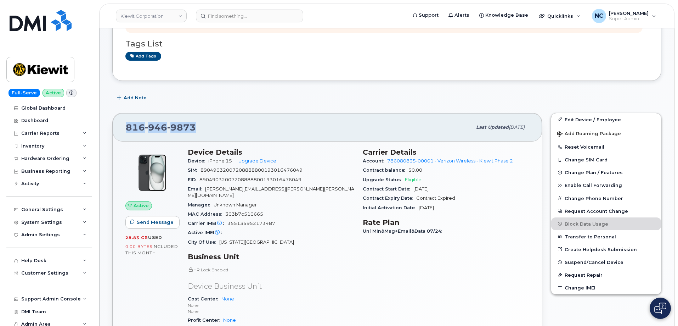
drag, startPoint x: 195, startPoint y: 124, endPoint x: 123, endPoint y: 129, distance: 72.1
click at [123, 129] on div "[PHONE_NUMBER] Last updated [DATE]" at bounding box center [327, 127] width 429 height 28
copy span "[PHONE_NUMBER]"
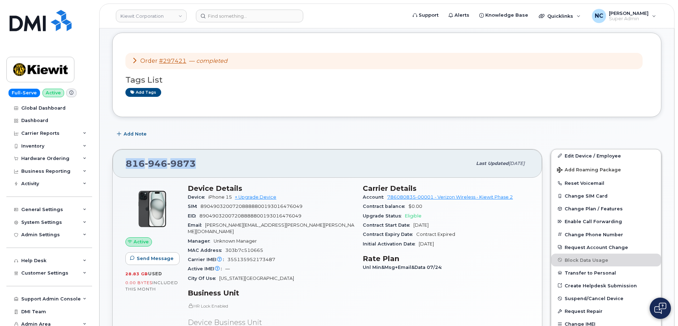
scroll to position [0, 0]
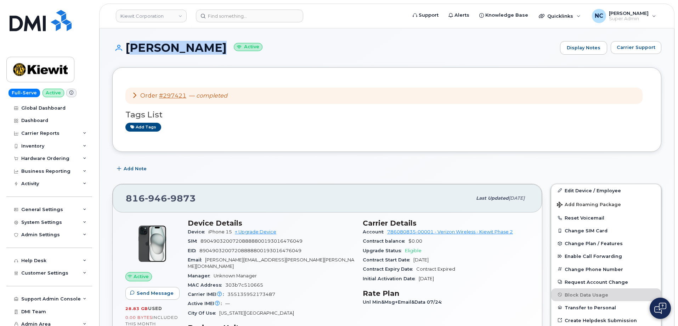
drag, startPoint x: 203, startPoint y: 50, endPoint x: 125, endPoint y: 51, distance: 77.2
click at [125, 51] on h1 "[PERSON_NAME] Active" at bounding box center [334, 47] width 444 height 12
copy h1 "[PERSON_NAME]"
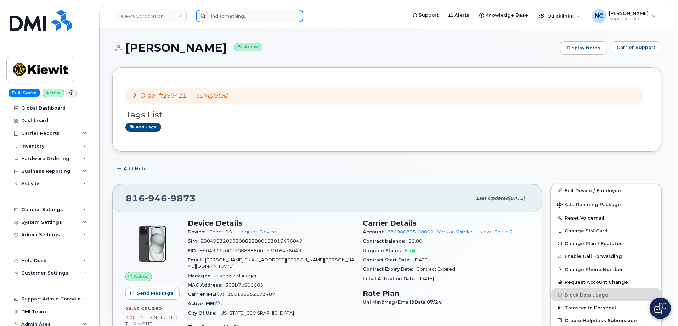
click at [235, 19] on input at bounding box center [249, 16] width 107 height 13
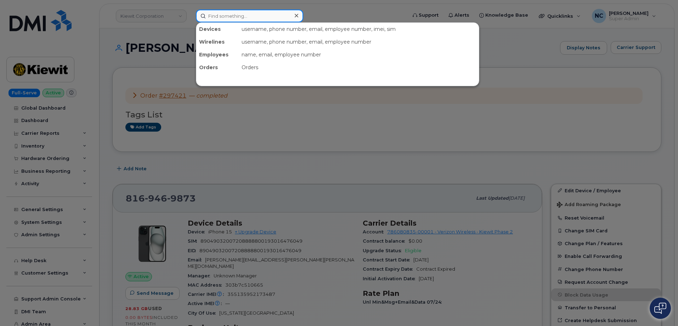
paste input "[PERSON_NAME]"
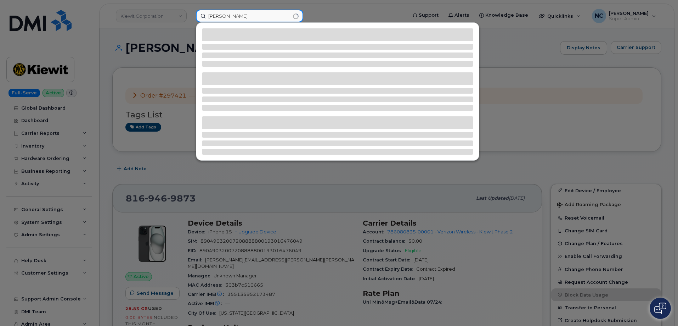
type input "[PERSON_NAME]"
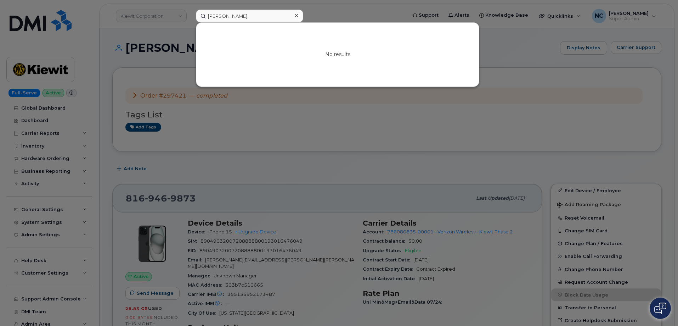
click at [237, 156] on div at bounding box center [339, 163] width 678 height 326
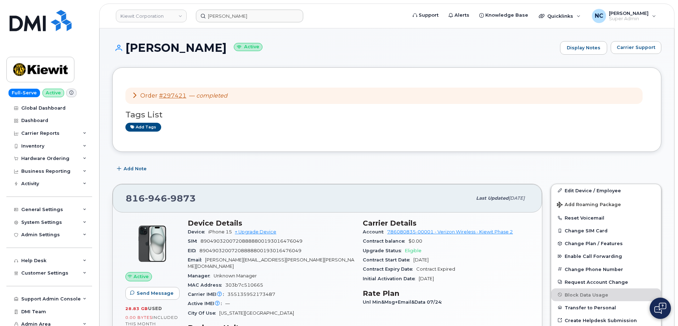
click at [268, 280] on div "MAC Address 303b7c510665" at bounding box center [271, 284] width 167 height 9
drag, startPoint x: 256, startPoint y: 283, endPoint x: 224, endPoint y: 287, distance: 32.0
click at [224, 289] on div "Carrier IMEI Carrier IMEI is reported during the last billing cycle or change o…" at bounding box center [271, 293] width 167 height 9
copy span "355135952173487"
